Goal: Task Accomplishment & Management: Use online tool/utility

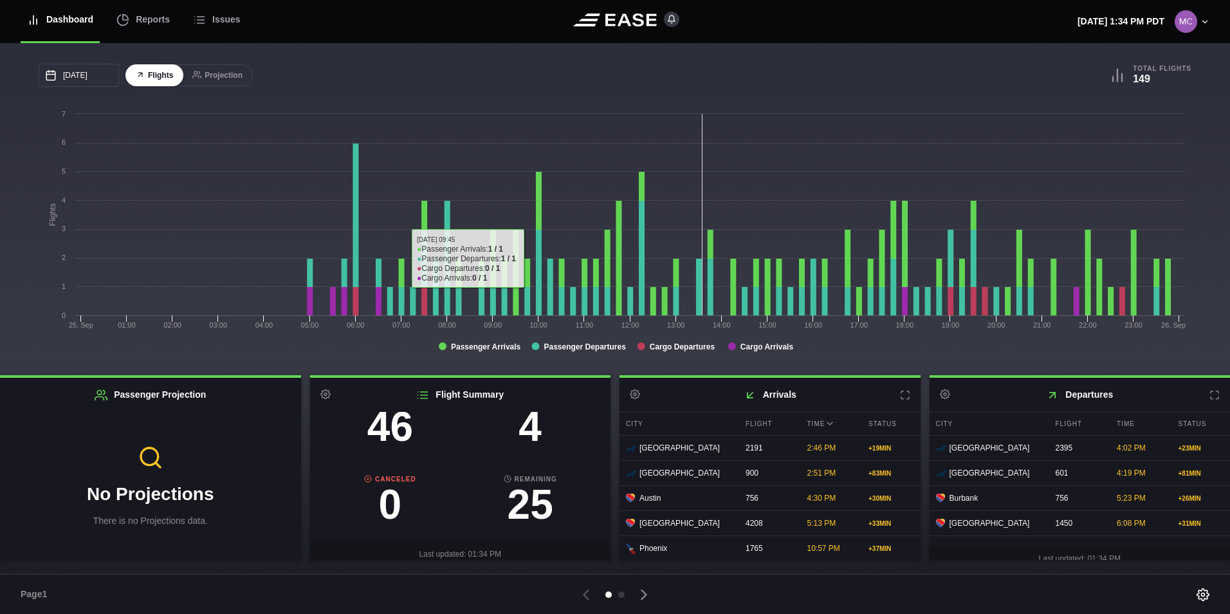
scroll to position [134, 0]
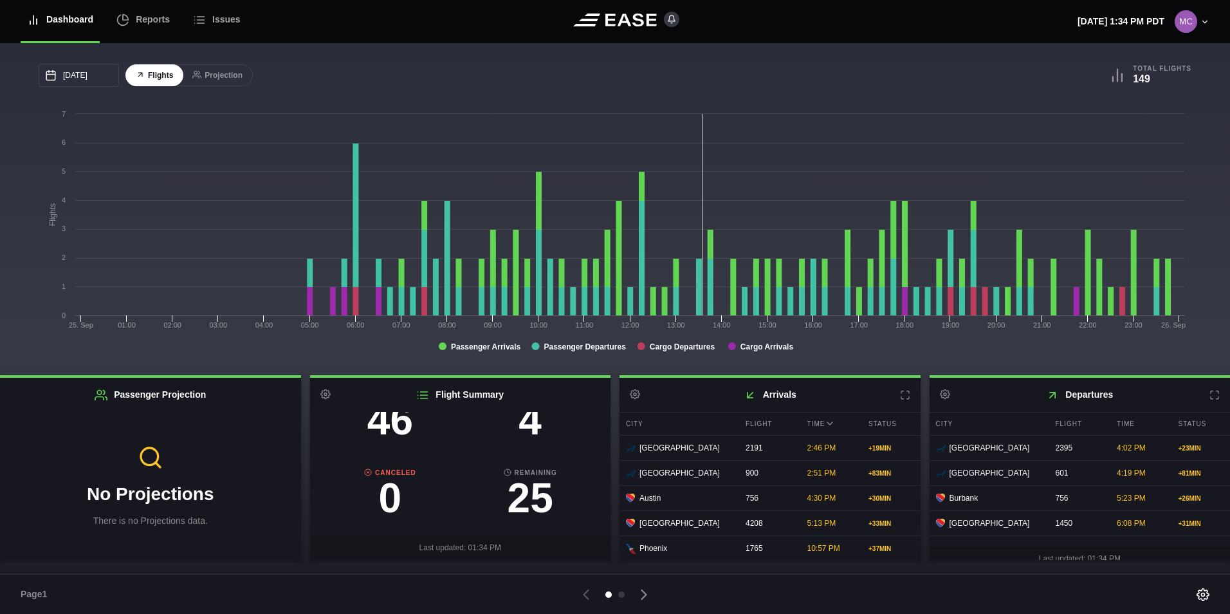
click at [521, 430] on h3 "4" at bounding box center [530, 420] width 140 height 41
select select "DELAYED"
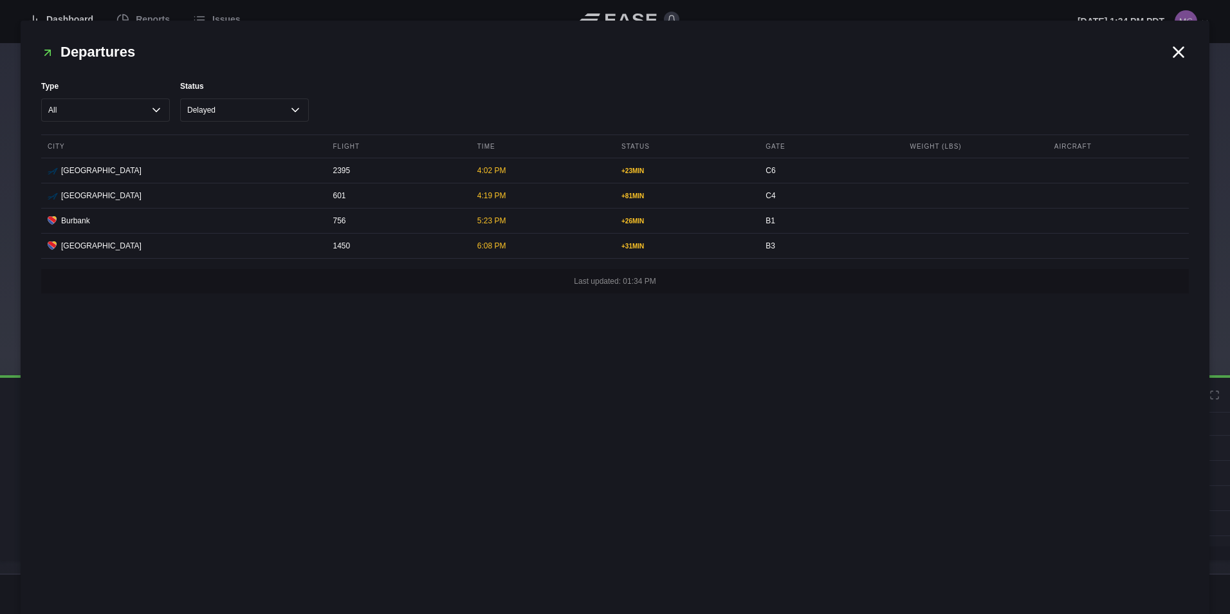
click at [1173, 51] on icon at bounding box center [1178, 51] width 19 height 19
